Goal: Task Accomplishment & Management: Manage account settings

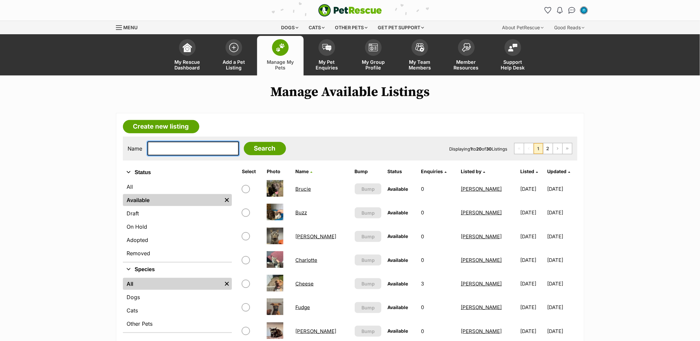
click at [193, 150] on input "text" at bounding box center [192, 148] width 91 height 14
type input "[PERSON_NAME]"
click at [244, 142] on input "Search" at bounding box center [265, 148] width 42 height 13
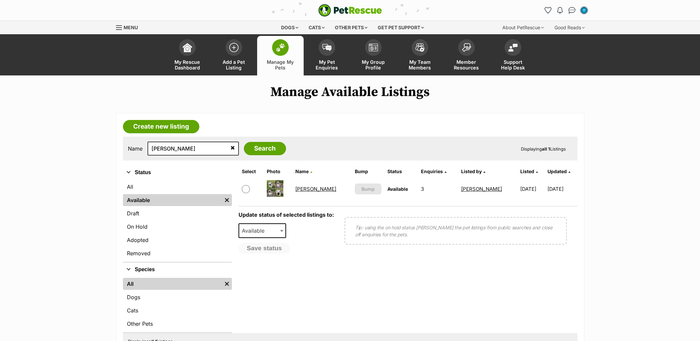
click at [246, 190] on input "checkbox" at bounding box center [246, 189] width 8 height 8
checkbox input "true"
click at [262, 229] on span "Available" at bounding box center [255, 230] width 32 height 9
select select "rehomed"
click at [267, 244] on button "Save status" at bounding box center [264, 248] width 52 height 11
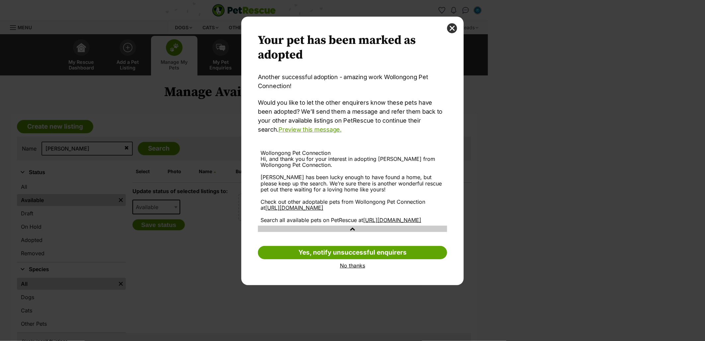
click at [360, 268] on div "Your pet has been marked as adopted Another successful adoption - amazing work …" at bounding box center [352, 150] width 189 height 235
click at [359, 259] on link "Yes, notify unsuccessful enquirers" at bounding box center [352, 252] width 189 height 13
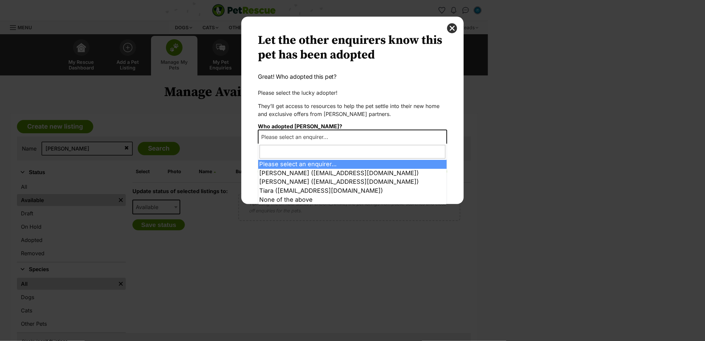
click at [338, 135] on span "Please select an enquirer..." at bounding box center [352, 136] width 189 height 15
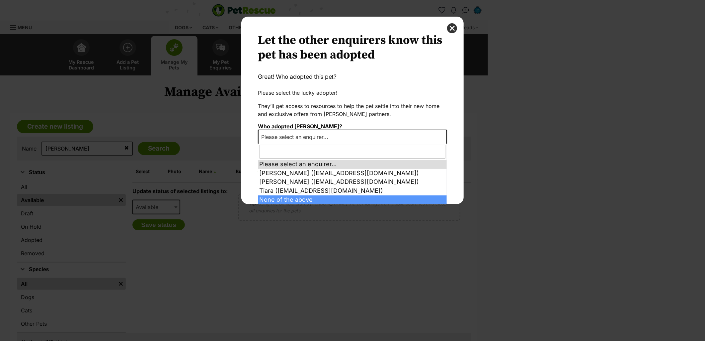
select select "other"
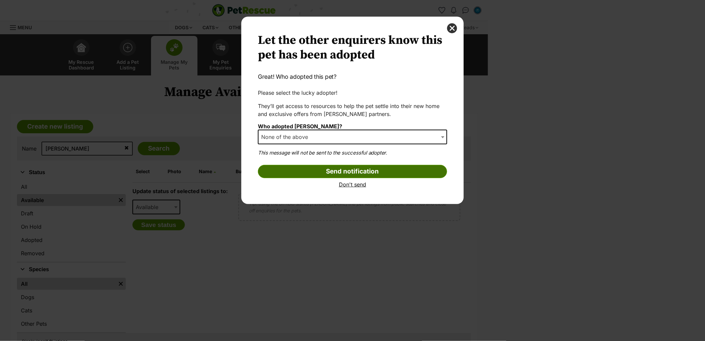
click at [329, 173] on input "Send notification" at bounding box center [352, 171] width 189 height 13
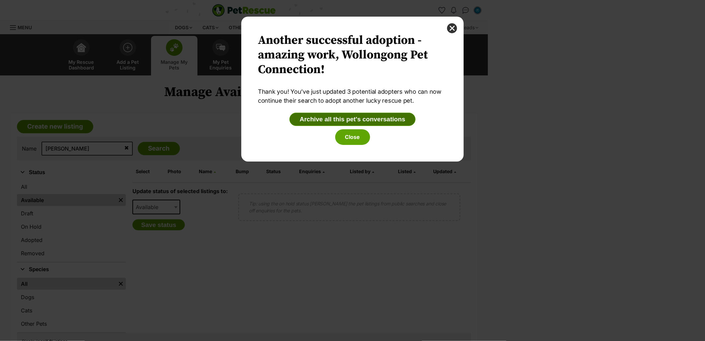
click at [357, 114] on button "Archive all this pet's conversations" at bounding box center [353, 119] width 126 height 13
